Goal: Task Accomplishment & Management: Complete application form

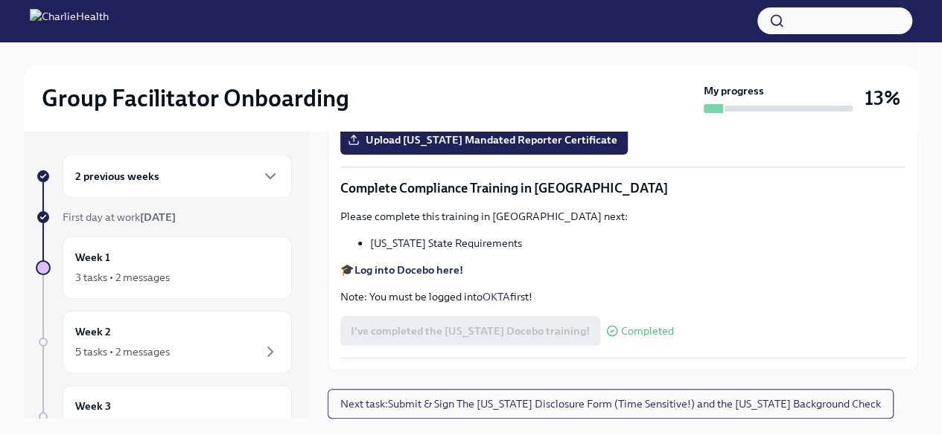
scroll to position [2987, 0]
click at [453, 147] on span "Upload [US_STATE] Mandated Reporter Certificate" at bounding box center [484, 140] width 267 height 15
click at [0, 0] on input "Upload [US_STATE] Mandated Reporter Certificate" at bounding box center [0, 0] width 0 height 0
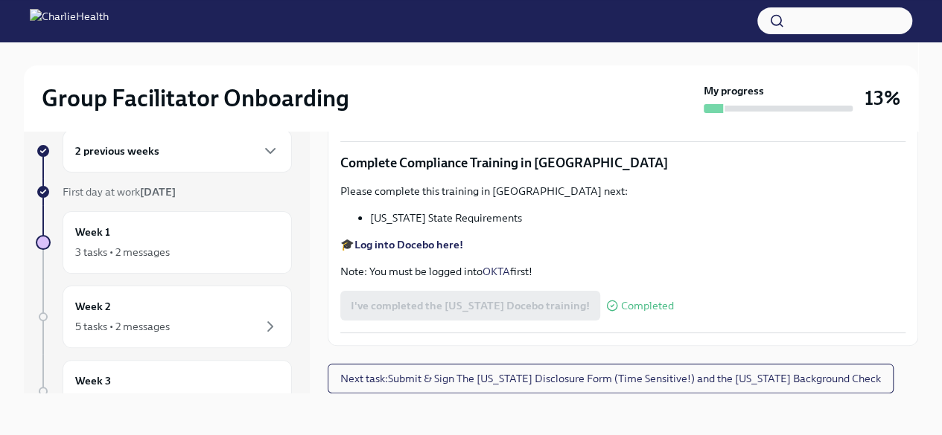
scroll to position [3231, 0]
click at [590, 373] on span "Next task : Submit & Sign The [US_STATE] Disclosure Form (Time Sensitive!) and …" at bounding box center [610, 378] width 540 height 15
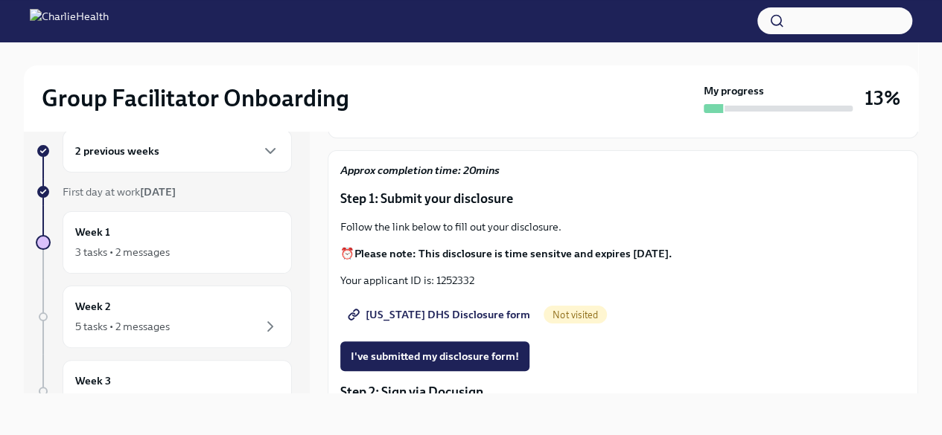
scroll to position [156, 0]
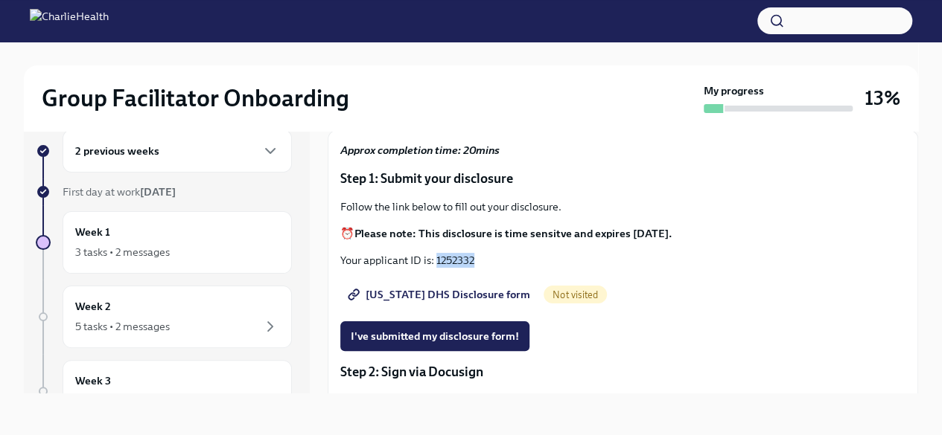
drag, startPoint x: 476, startPoint y: 256, endPoint x: 438, endPoint y: 255, distance: 38.0
click at [438, 255] on p "Your applicant ID is: 1252332" at bounding box center [622, 260] width 565 height 15
copy p "1252332"
click at [436, 293] on span "[US_STATE] DHS Disclosure form" at bounding box center [440, 294] width 179 height 15
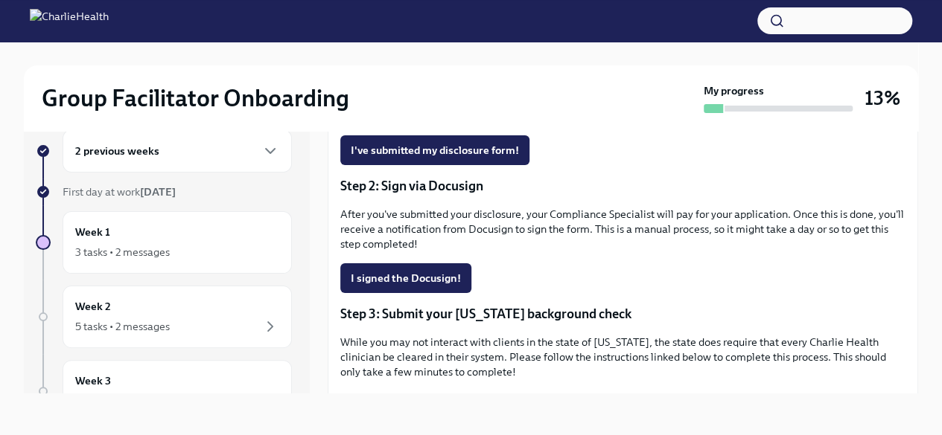
scroll to position [284, 0]
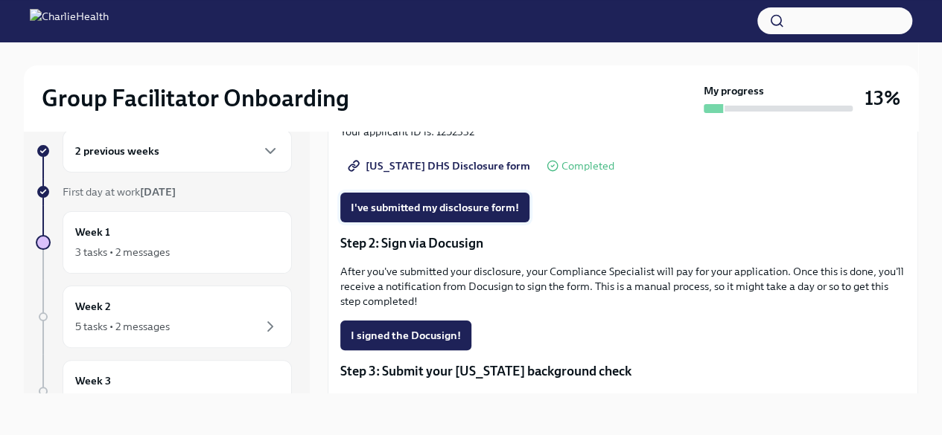
click at [460, 202] on span "I've submitted my disclosure form!" at bounding box center [435, 207] width 168 height 15
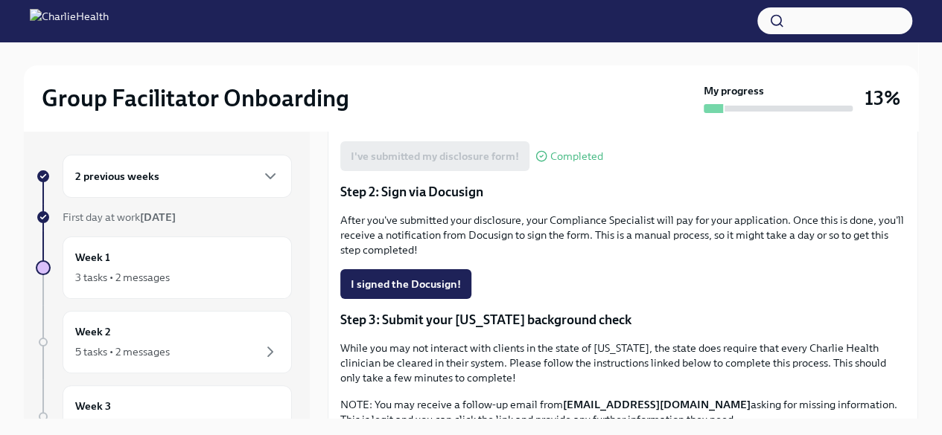
scroll to position [363, 0]
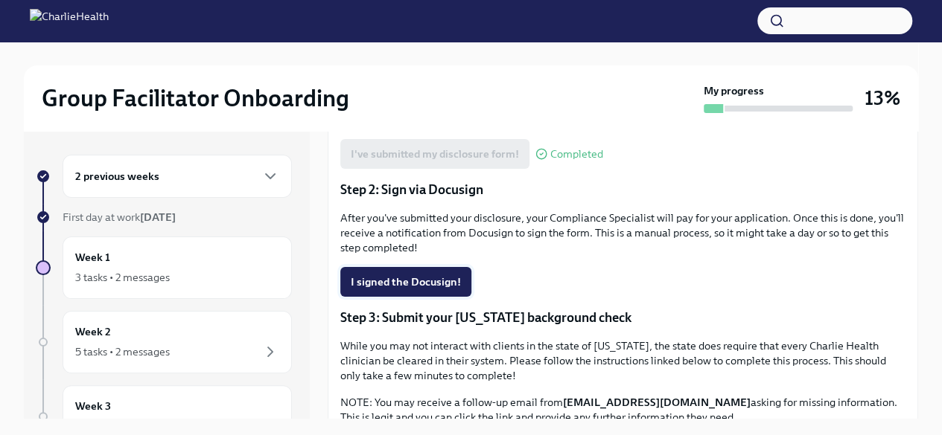
click at [378, 275] on span "I signed the Docusign!" at bounding box center [406, 282] width 110 height 15
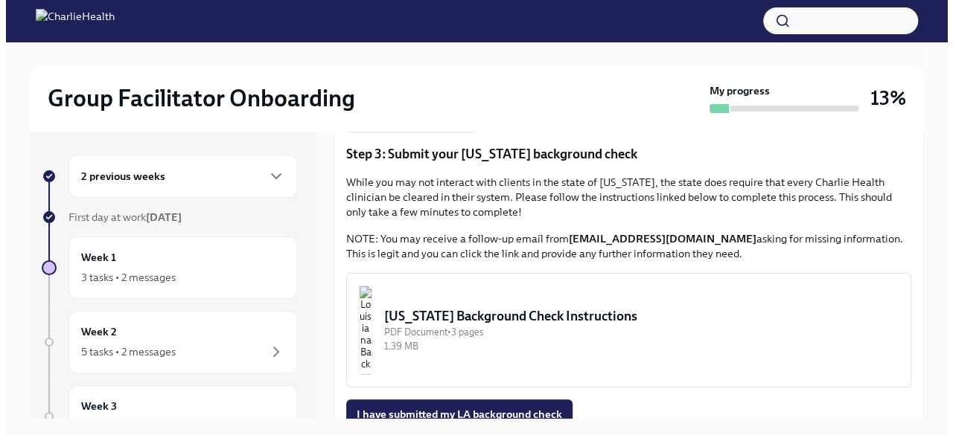
scroll to position [526, 0]
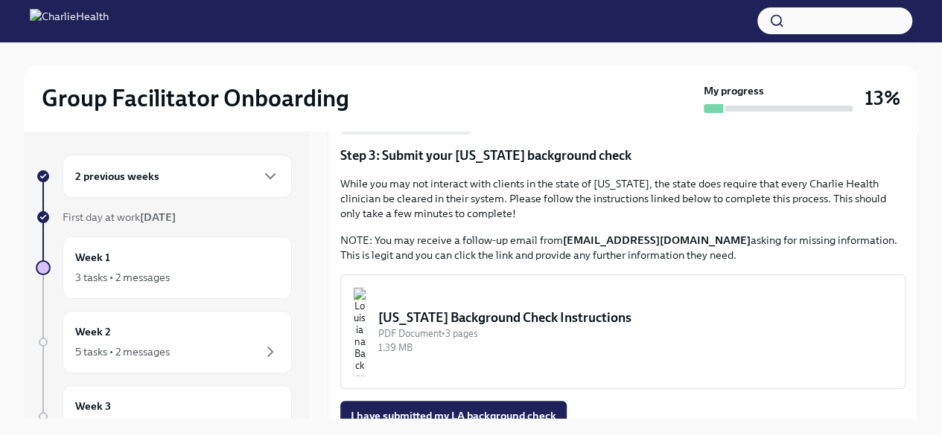
click at [366, 313] on img "button" at bounding box center [359, 331] width 13 height 89
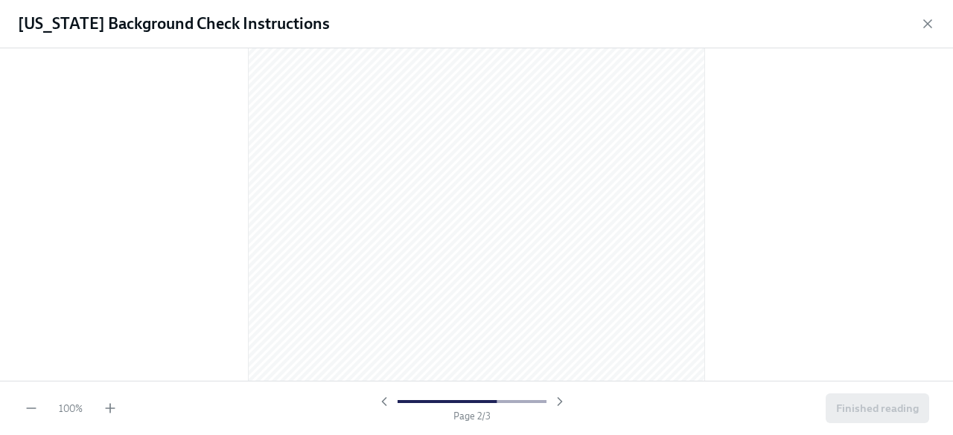
scroll to position [0, 0]
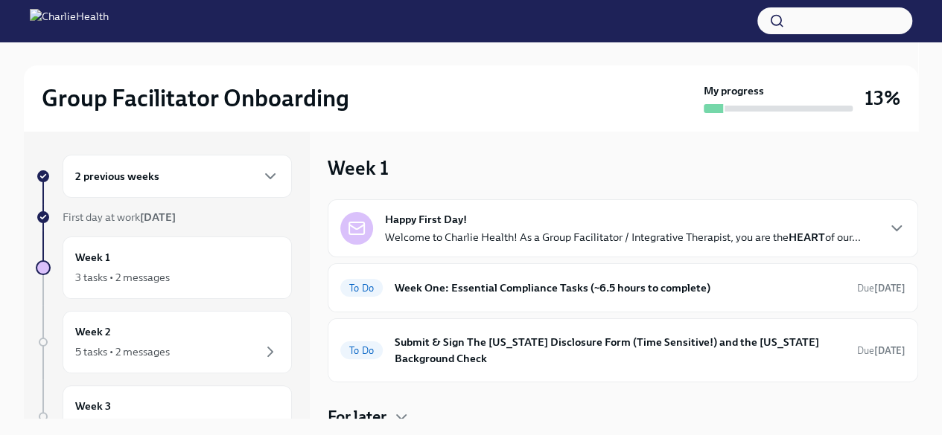
scroll to position [54, 0]
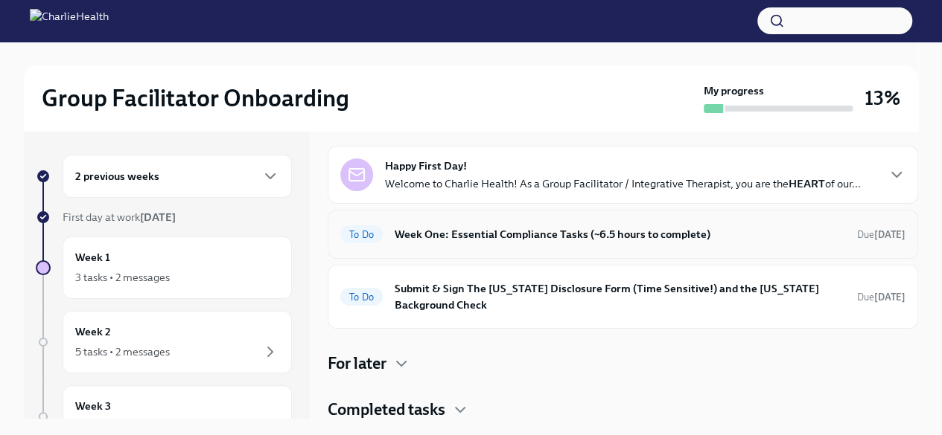
click at [582, 239] on h6 "Week One: Essential Compliance Tasks (~6.5 hours to complete)" at bounding box center [620, 234] width 450 height 16
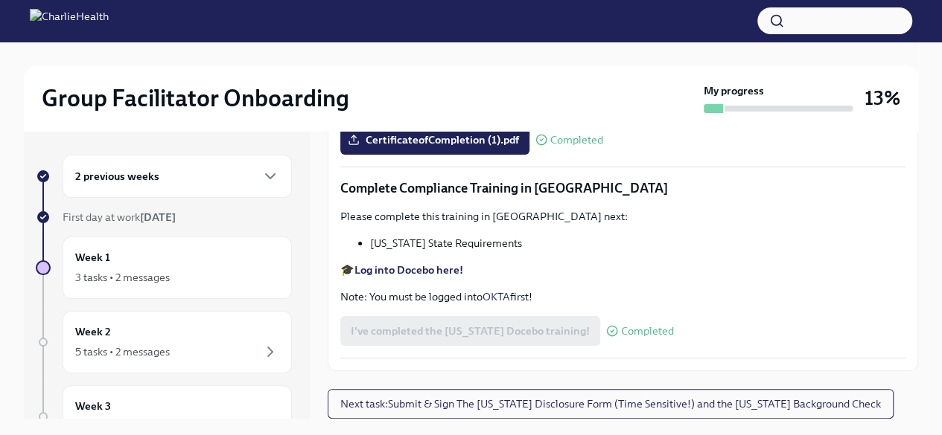
scroll to position [3231, 0]
click at [655, 406] on span "Next task : Submit & Sign The [US_STATE] Disclosure Form (Time Sensitive!) and …" at bounding box center [610, 404] width 540 height 15
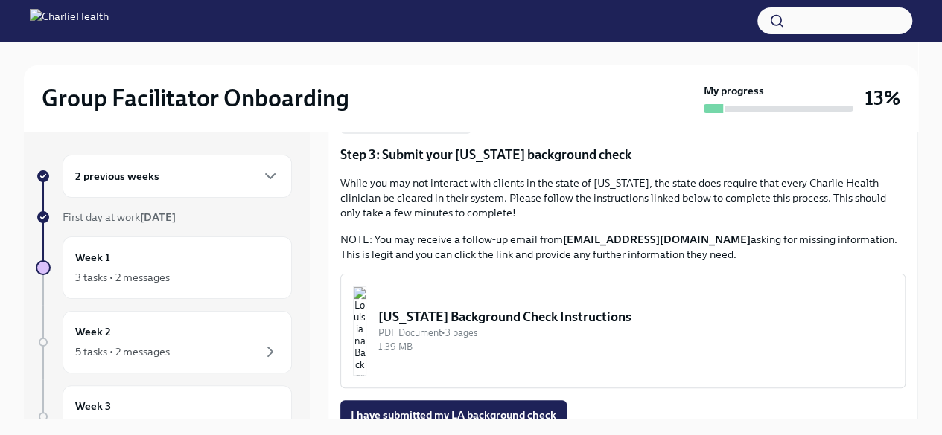
scroll to position [600, 0]
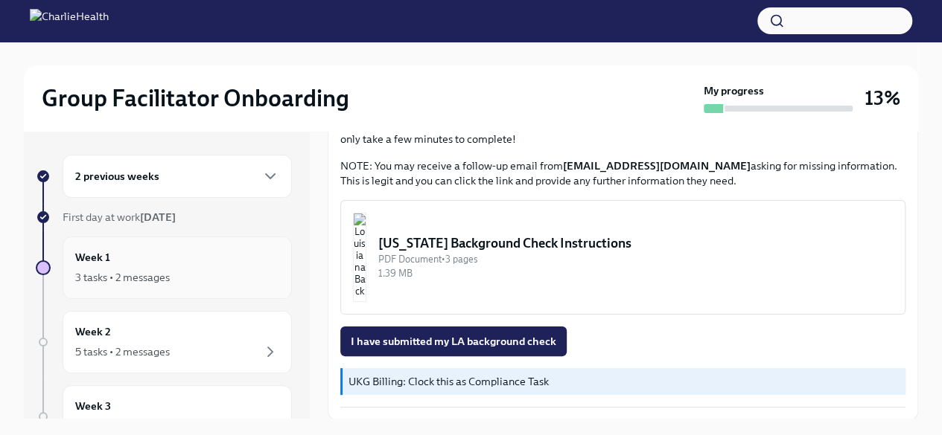
click at [160, 255] on div "Week 1 3 tasks • 2 messages" at bounding box center [177, 267] width 204 height 37
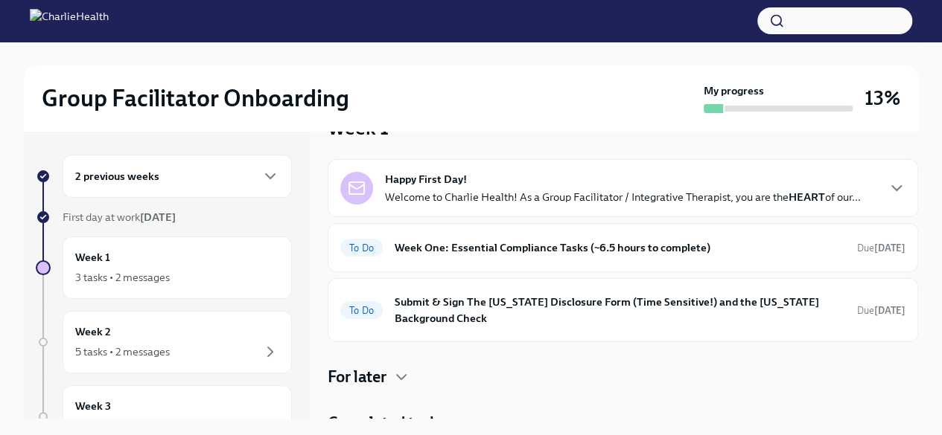
scroll to position [54, 0]
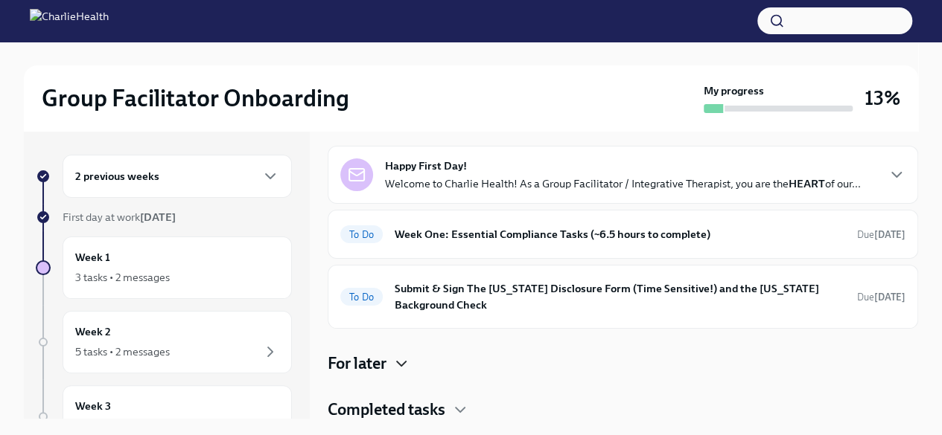
click at [405, 357] on icon "button" at bounding box center [401, 364] width 18 height 18
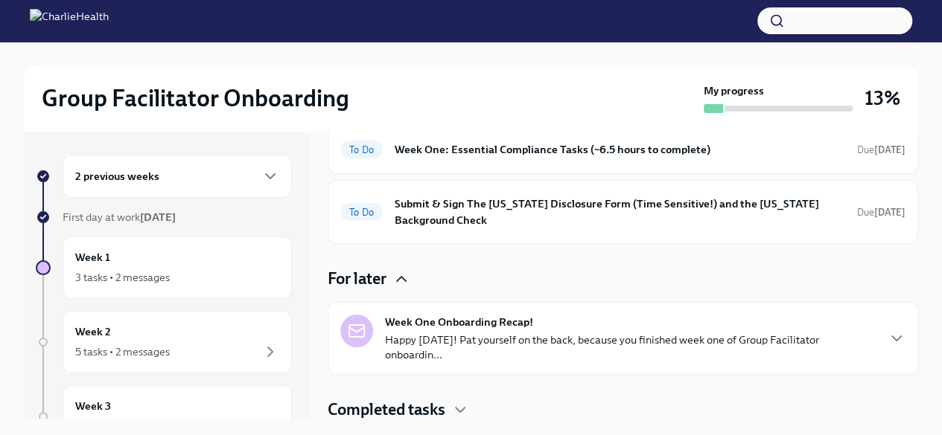
click at [528, 333] on p "Happy [DATE]! Pat yourself on the back, because you finished week one of Group …" at bounding box center [630, 348] width 491 height 30
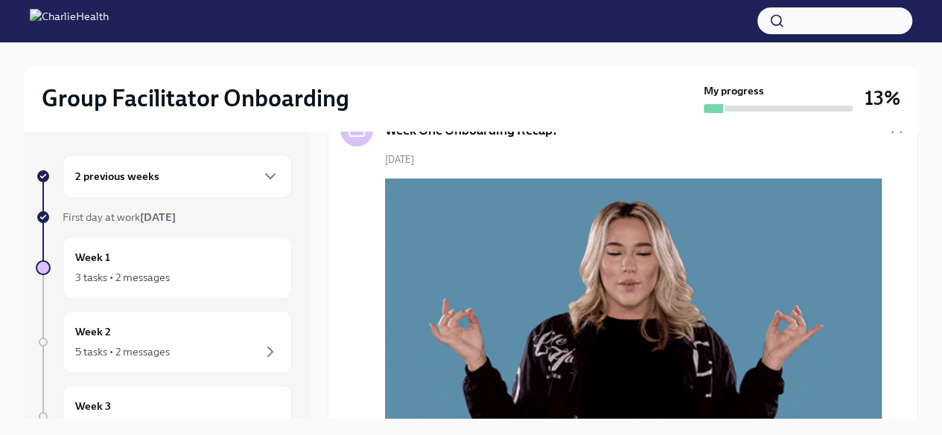
scroll to position [0, 0]
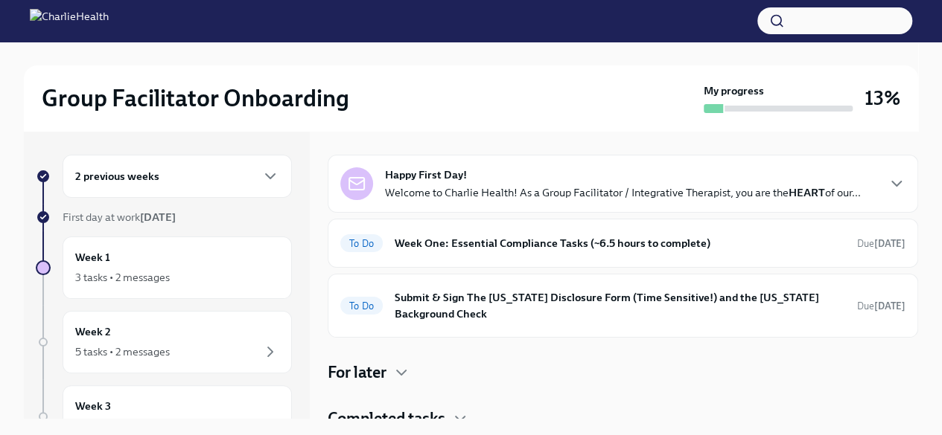
scroll to position [54, 0]
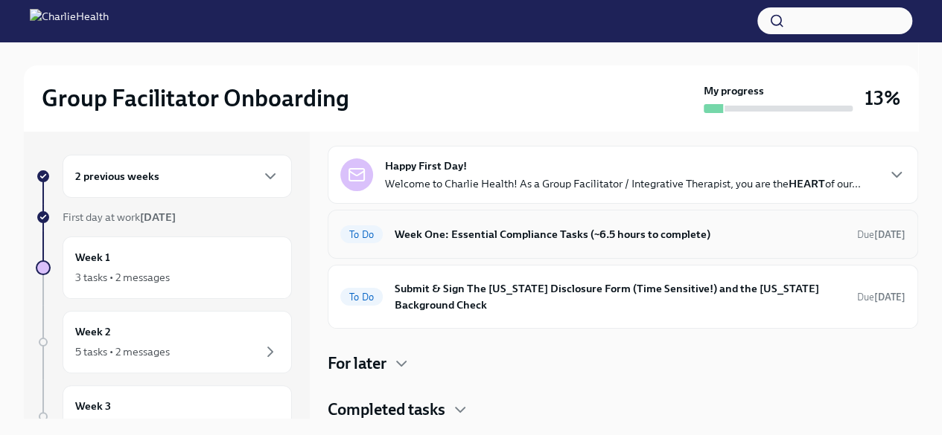
click at [519, 227] on h6 "Week One: Essential Compliance Tasks (~6.5 hours to complete)" at bounding box center [620, 234] width 450 height 16
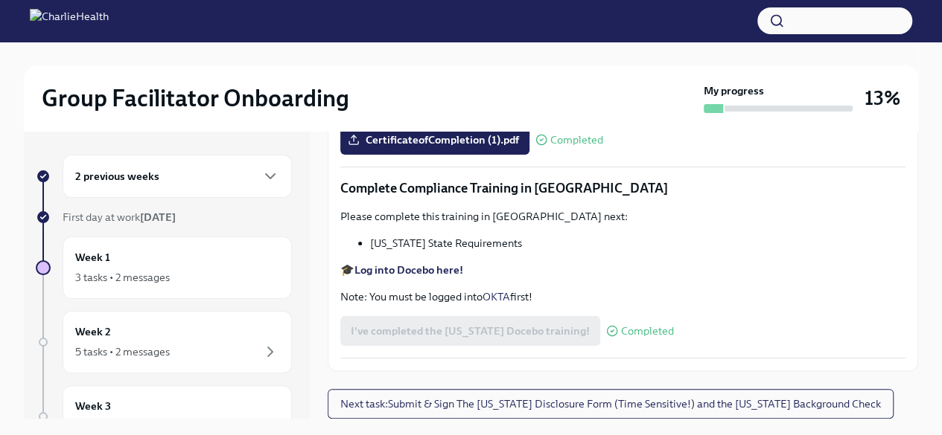
scroll to position [3231, 0]
click at [637, 400] on span "Next task : Submit & Sign The [US_STATE] Disclosure Form (Time Sensitive!) and …" at bounding box center [610, 404] width 540 height 15
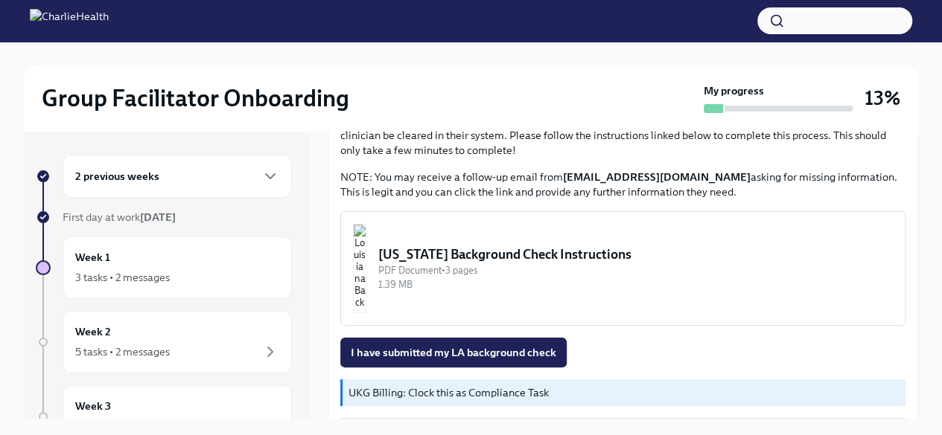
scroll to position [600, 0]
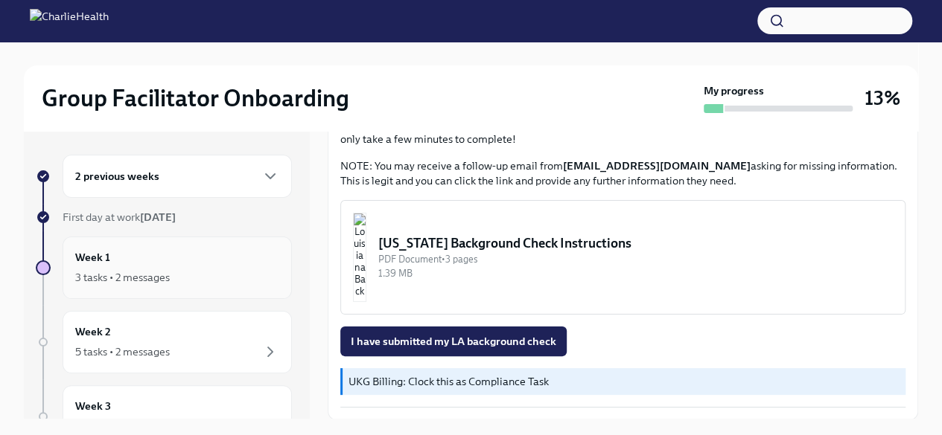
click at [133, 259] on div "Week 1 3 tasks • 2 messages" at bounding box center [177, 267] width 204 height 37
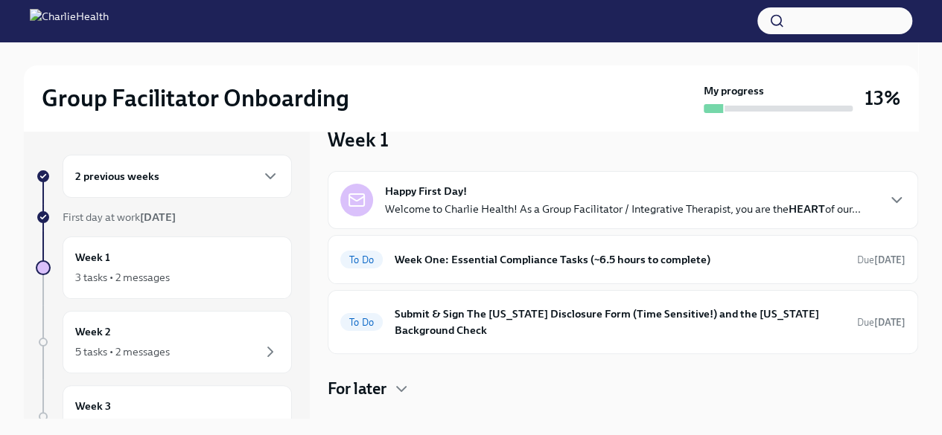
scroll to position [54, 0]
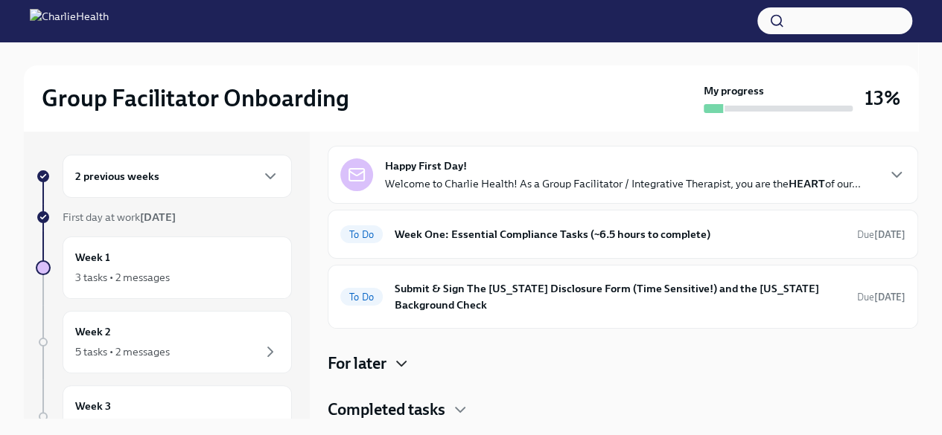
click at [409, 361] on icon "button" at bounding box center [401, 364] width 18 height 18
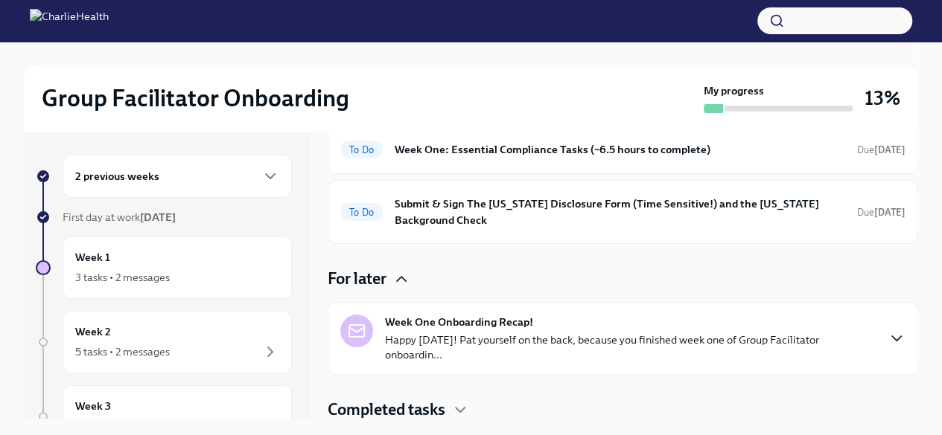
click at [887, 330] on icon "button" at bounding box center [896, 339] width 18 height 18
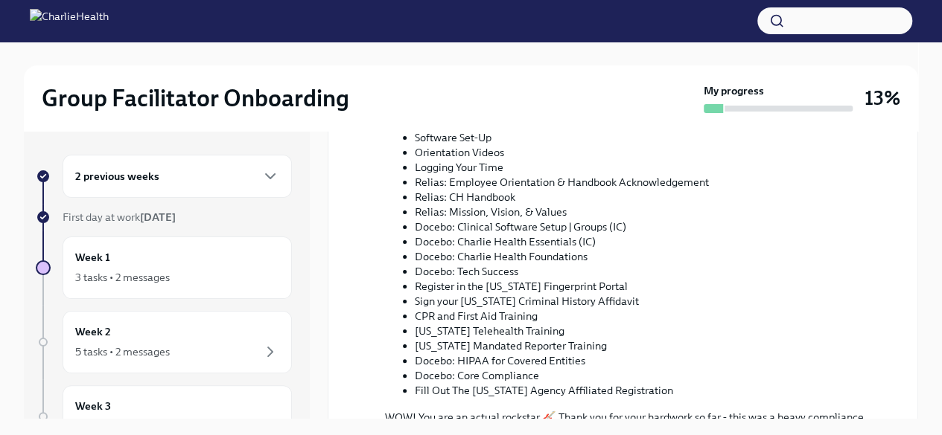
scroll to position [743, 0]
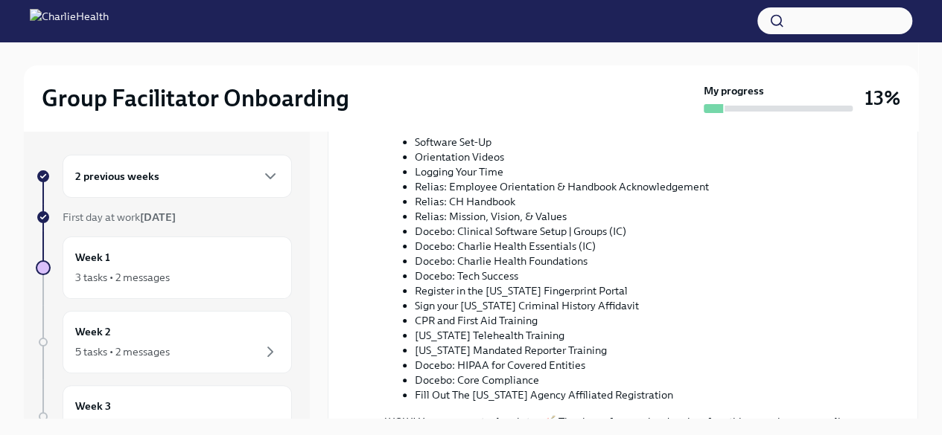
click at [485, 313] on li "CPR and First Aid Training" at bounding box center [648, 320] width 467 height 15
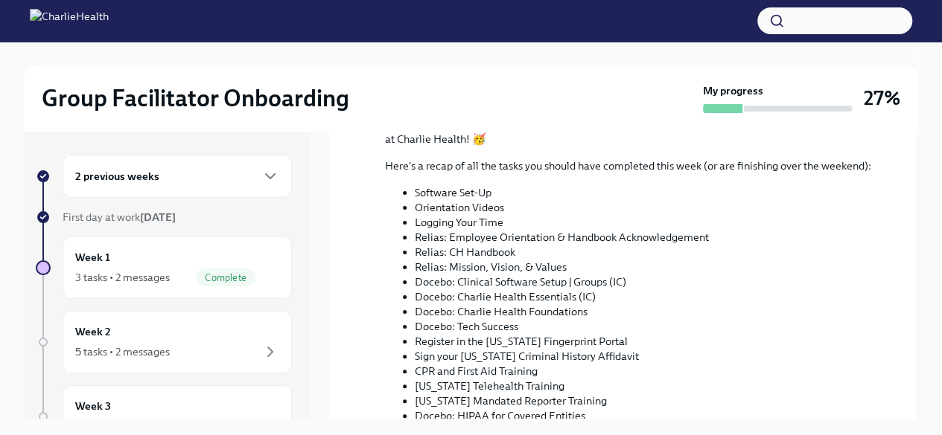
scroll to position [795, 0]
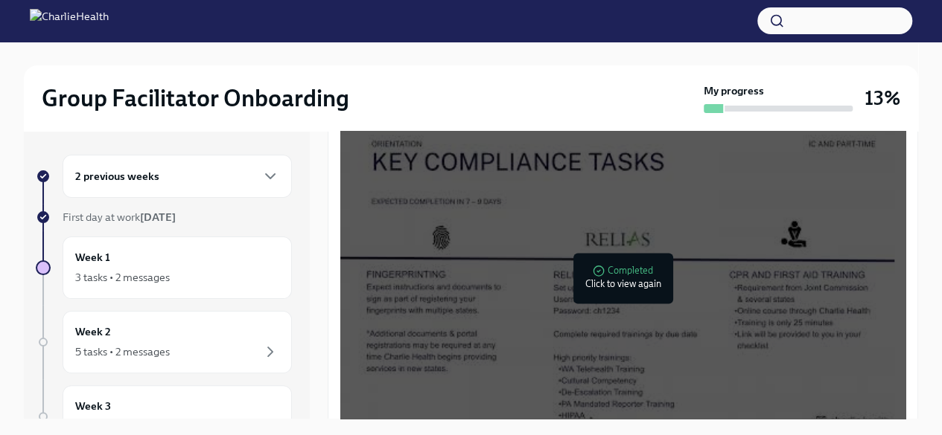
scroll to position [1099, 0]
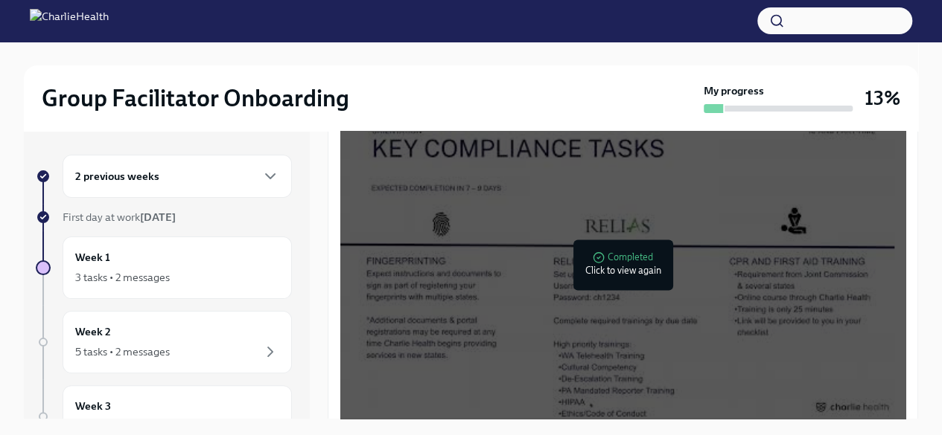
click at [628, 255] on div at bounding box center [619, 265] width 19 height 24
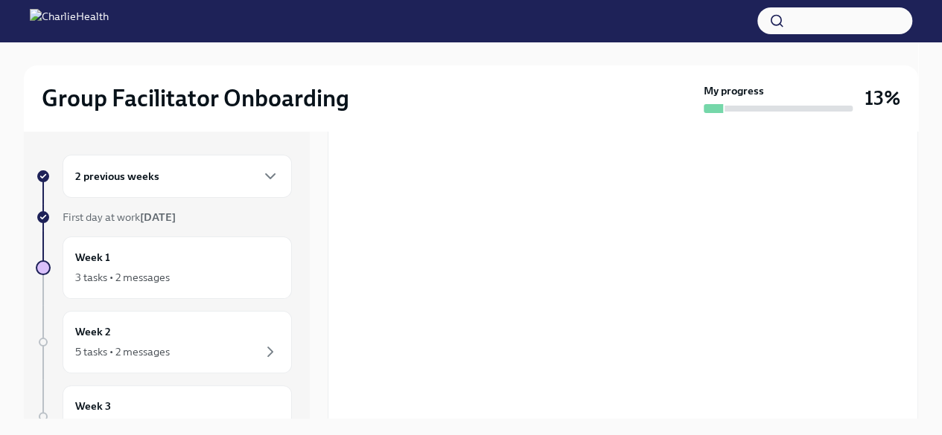
scroll to position [25, 0]
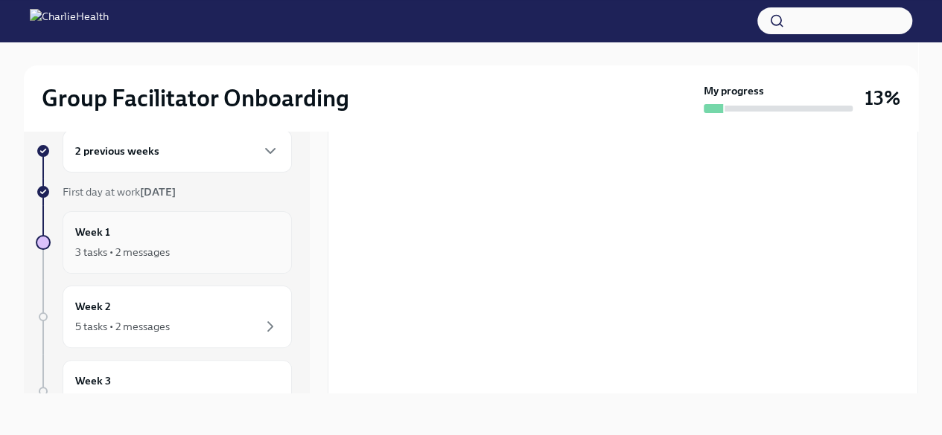
click at [138, 245] on div "3 tasks • 2 messages" at bounding box center [122, 252] width 95 height 15
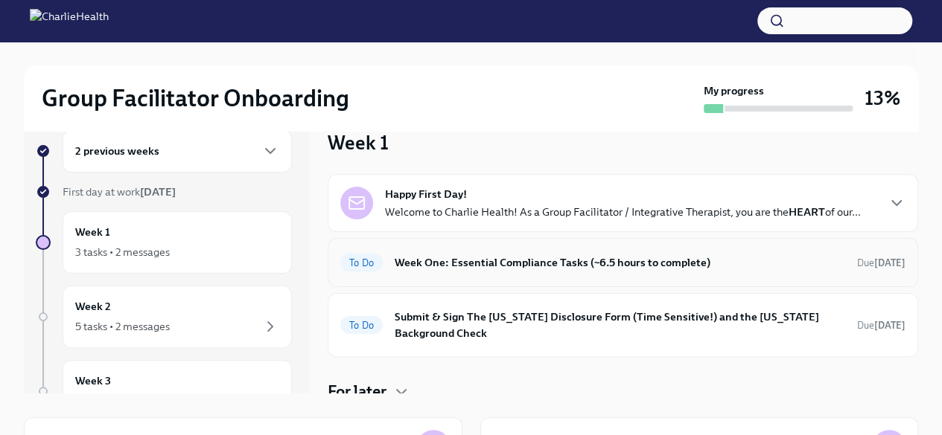
click at [601, 260] on h6 "Week One: Essential Compliance Tasks (~6.5 hours to complete)" at bounding box center [620, 263] width 450 height 16
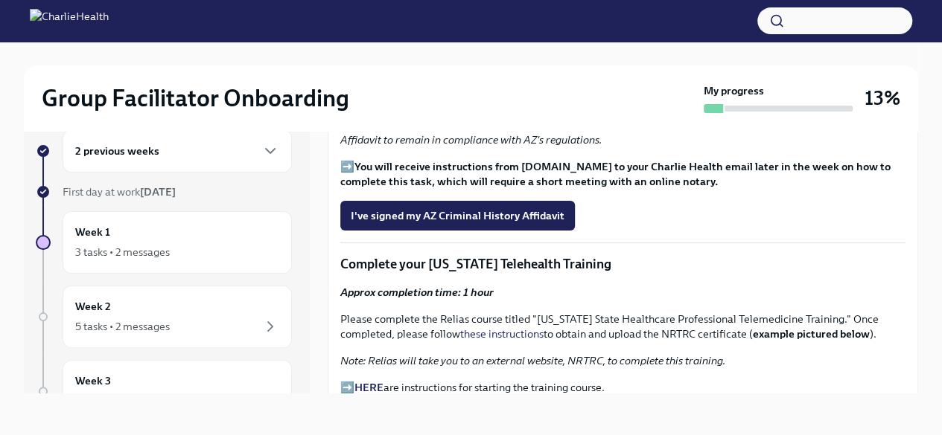
scroll to position [1806, 0]
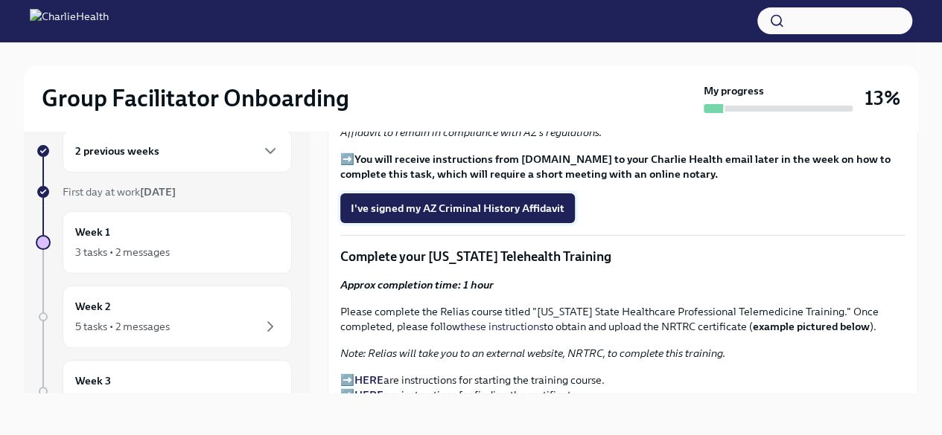
click at [442, 201] on span "I've signed my AZ Criminal History Affidavit" at bounding box center [458, 208] width 214 height 15
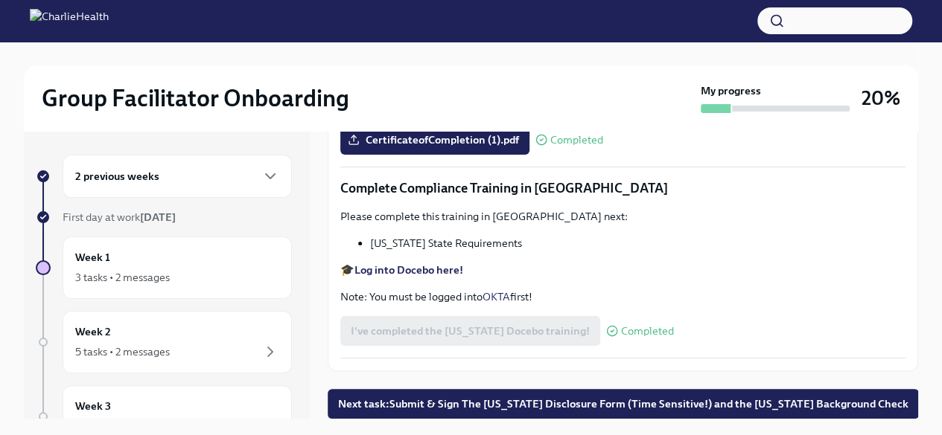
scroll to position [3232, 0]
click at [737, 397] on span "Next task : Submit & Sign The [US_STATE] Disclosure Form (Time Sensitive!) and …" at bounding box center [623, 404] width 570 height 15
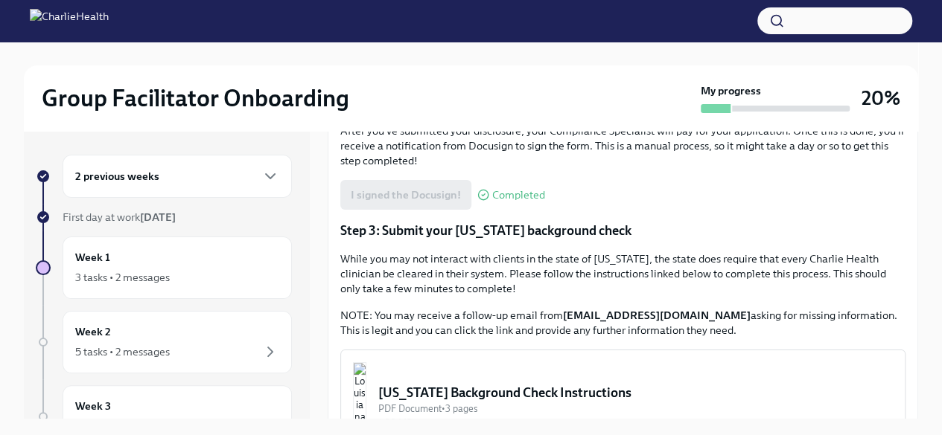
scroll to position [600, 0]
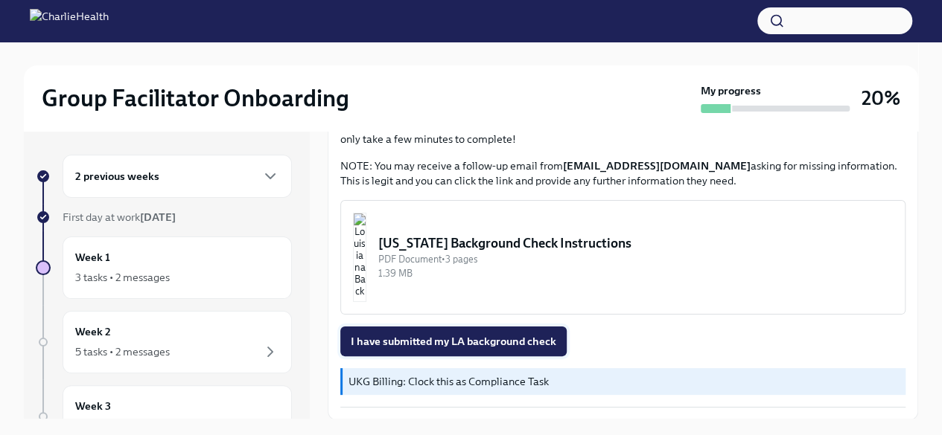
click at [466, 341] on span "I have submitted my LA background check" at bounding box center [453, 341] width 205 height 15
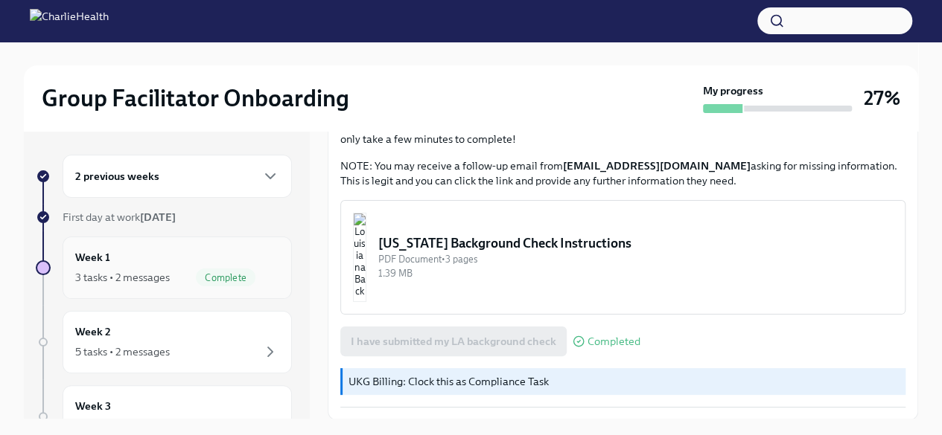
click at [144, 264] on div "Week 1 3 tasks • 2 messages Complete" at bounding box center [177, 267] width 204 height 37
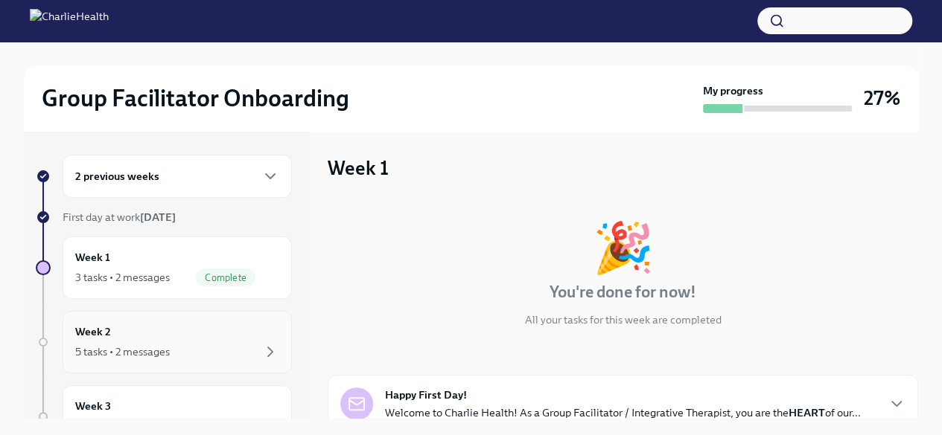
click at [170, 346] on div "5 tasks • 2 messages" at bounding box center [122, 352] width 95 height 15
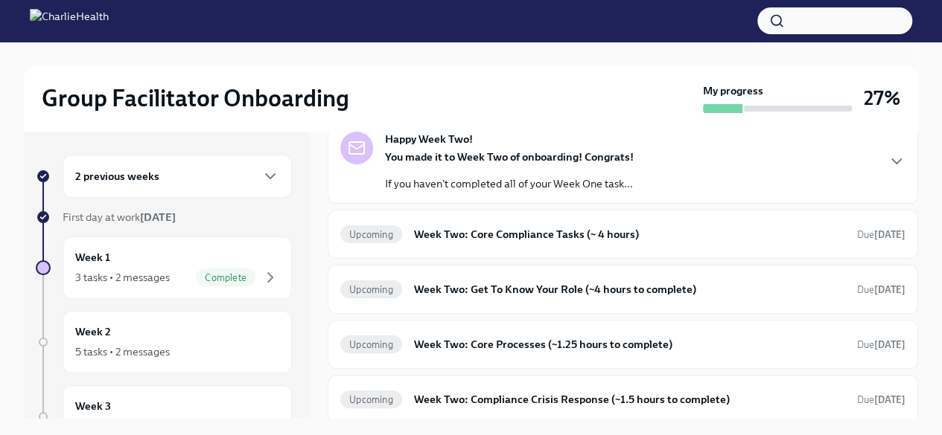
scroll to position [133, 0]
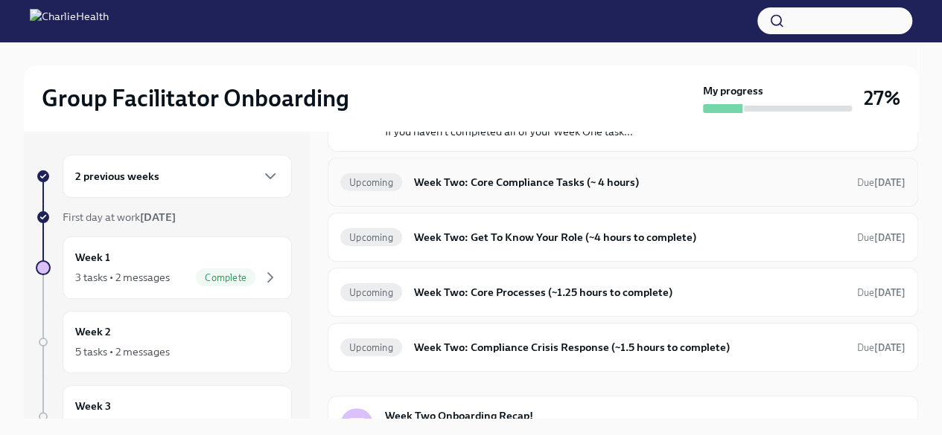
click at [674, 182] on h6 "Week Two: Core Compliance Tasks (~ 4 hours)" at bounding box center [629, 182] width 431 height 16
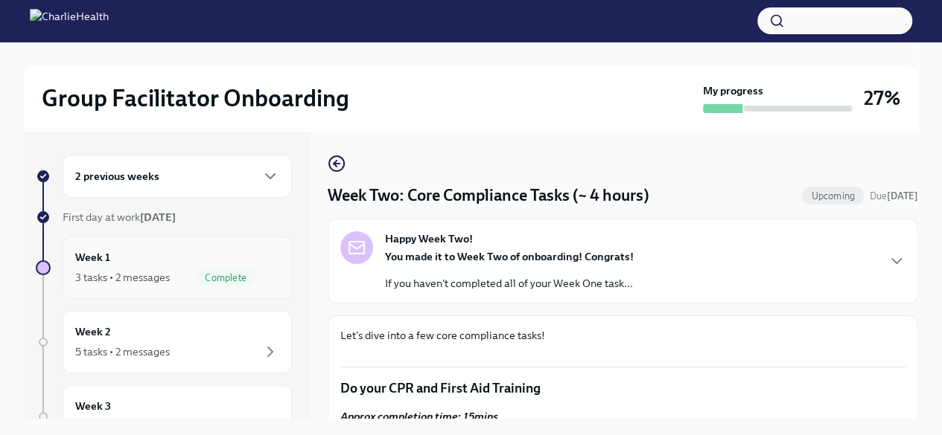
click at [142, 262] on div "Week 1 3 tasks • 2 messages Complete" at bounding box center [177, 267] width 204 height 37
